Goal: Task Accomplishment & Management: Use online tool/utility

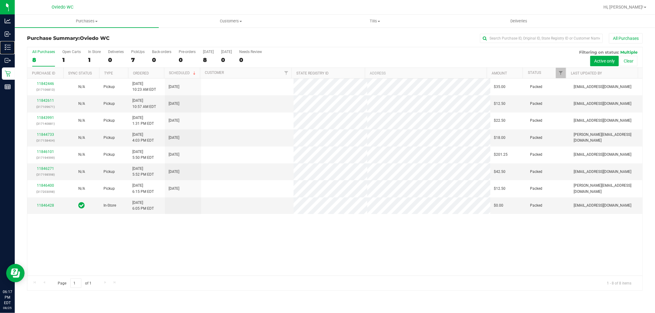
click at [15, 41] on div "Inventory" at bounding box center [8, 47] width 13 height 12
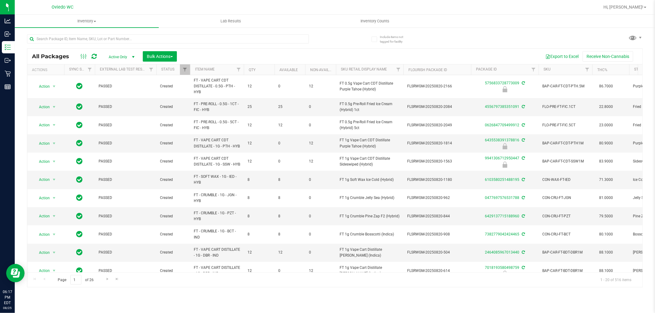
click at [91, 44] on div at bounding box center [168, 41] width 282 height 14
click at [91, 37] on input "text" at bounding box center [168, 38] width 282 height 9
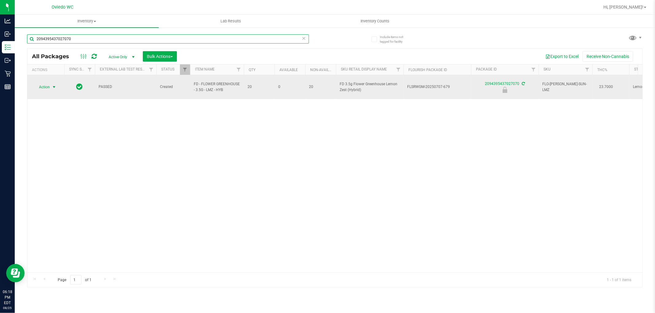
type input "2094395437027070"
click at [49, 84] on span "Action" at bounding box center [41, 87] width 17 height 9
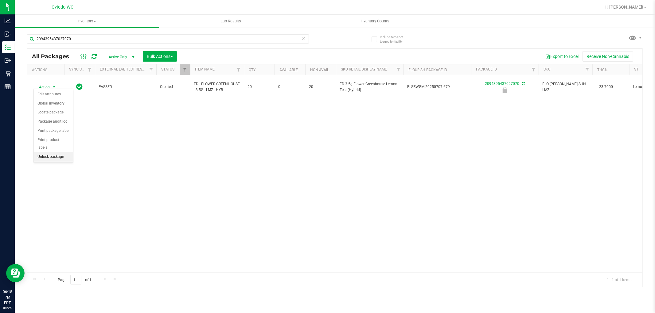
click at [50, 158] on li "Unlock package" at bounding box center [53, 157] width 39 height 9
click at [72, 158] on div "Action Action Adjust qty Create package Edit attributes Global inventory Locate…" at bounding box center [334, 173] width 615 height 197
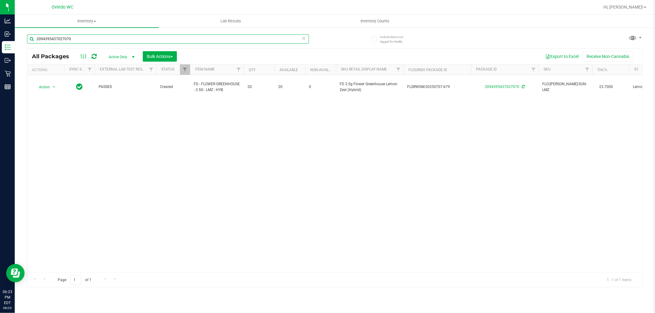
click at [84, 36] on input "2094395437027070" at bounding box center [168, 38] width 282 height 9
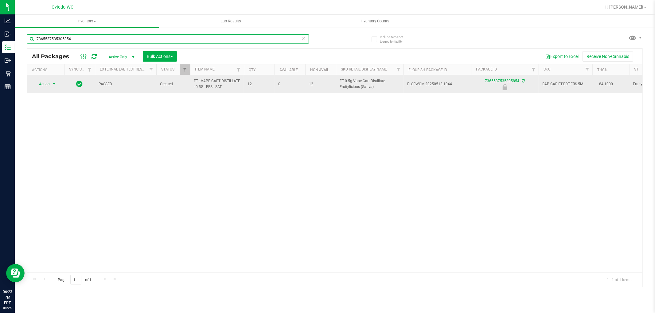
type input "7365537535305854"
click at [48, 85] on span "Action" at bounding box center [41, 84] width 17 height 9
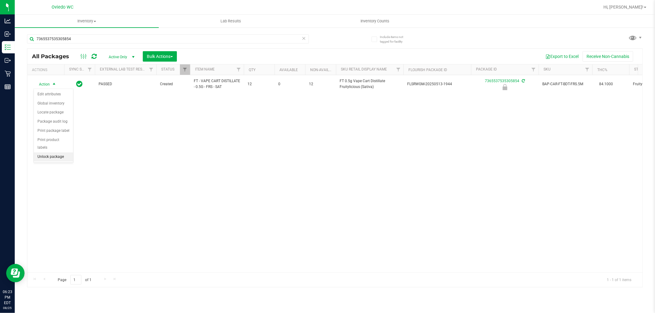
click at [52, 156] on li "Unlock package" at bounding box center [53, 157] width 39 height 9
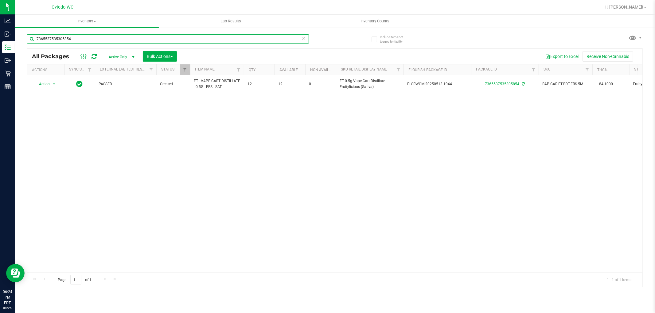
click at [136, 39] on input "7365537535305854" at bounding box center [168, 38] width 282 height 9
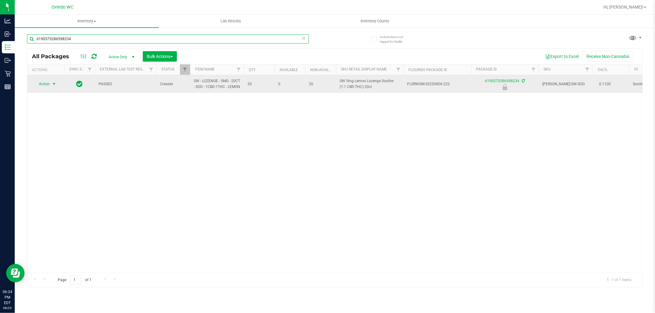
type input "6190575286598234"
click at [48, 87] on span "Action" at bounding box center [41, 84] width 17 height 9
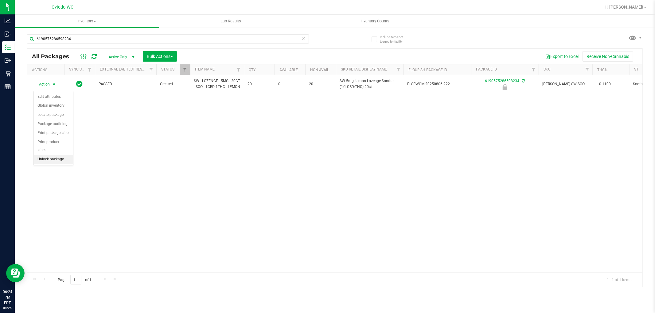
click at [53, 157] on li "Unlock package" at bounding box center [53, 159] width 39 height 9
click at [103, 29] on div "6190575286598234" at bounding box center [181, 39] width 308 height 20
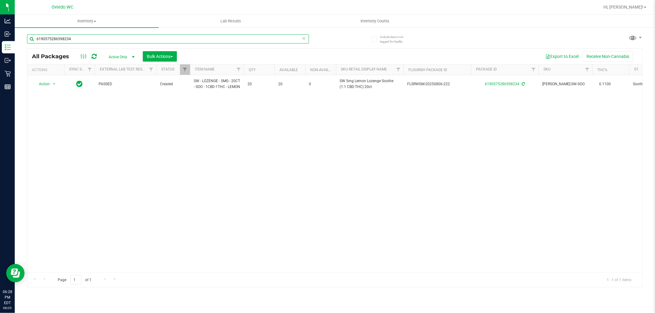
click at [96, 34] on input "6190575286598234" at bounding box center [168, 38] width 282 height 9
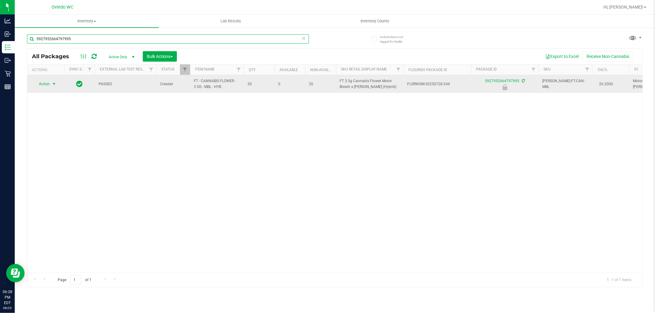
type input "5927952664797995"
click at [52, 83] on span "select" at bounding box center [54, 84] width 5 height 5
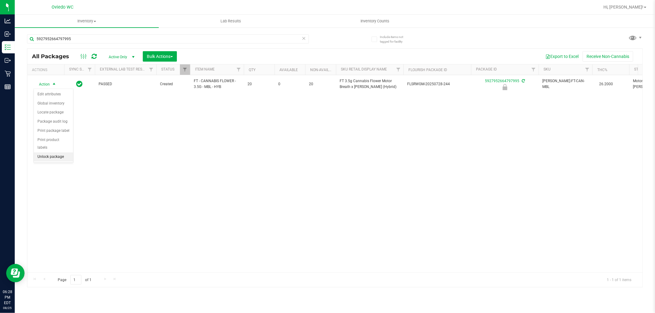
click at [59, 155] on li "Unlock package" at bounding box center [53, 157] width 39 height 9
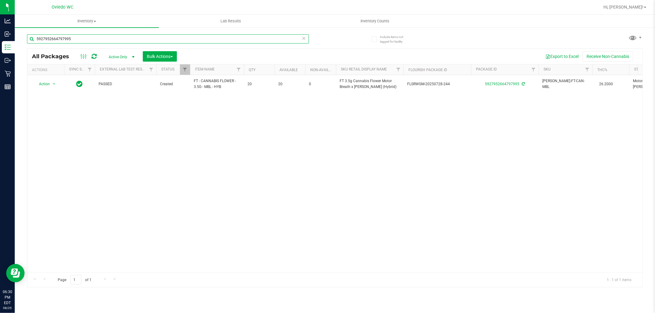
click at [71, 37] on input "5927952664797995" at bounding box center [168, 38] width 282 height 9
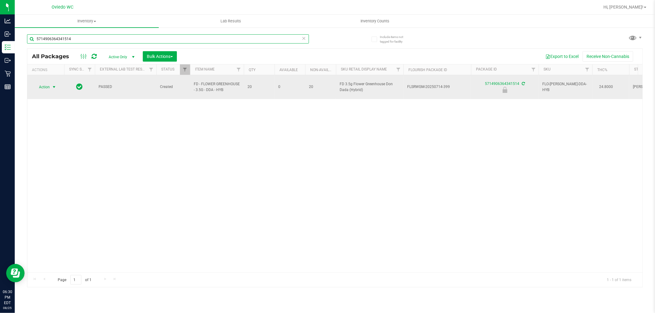
type input "5714906364341514"
click at [44, 85] on span "Action" at bounding box center [41, 87] width 17 height 9
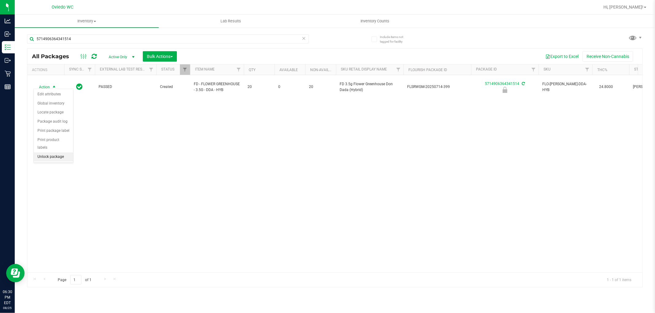
click at [61, 156] on li "Unlock package" at bounding box center [53, 157] width 39 height 9
